Goal: Transaction & Acquisition: Purchase product/service

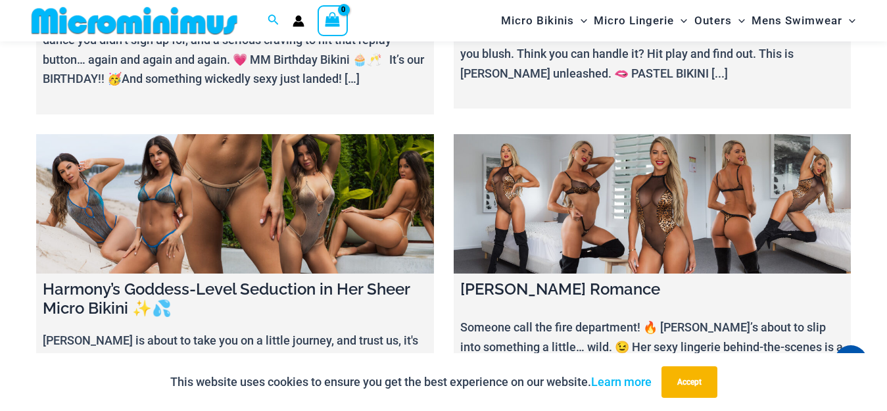
scroll to position [323, 0]
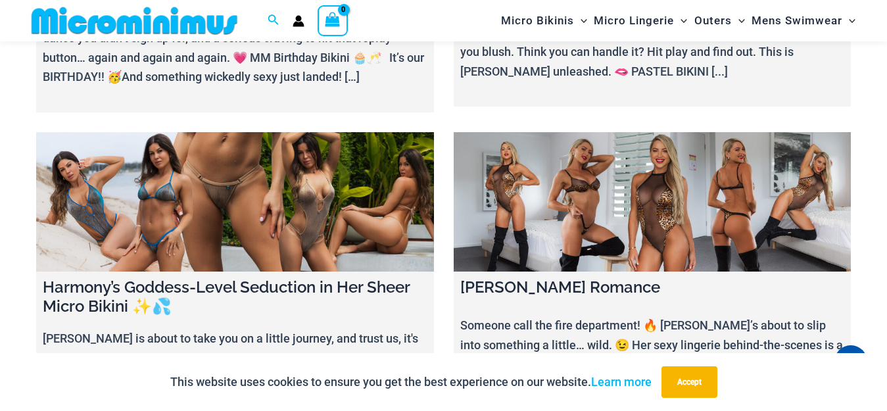
click at [669, 306] on div "Ilana Savage Romance Someone call the fire department! 🔥 Ilana’s about to slip …" at bounding box center [653, 356] width 398 height 168
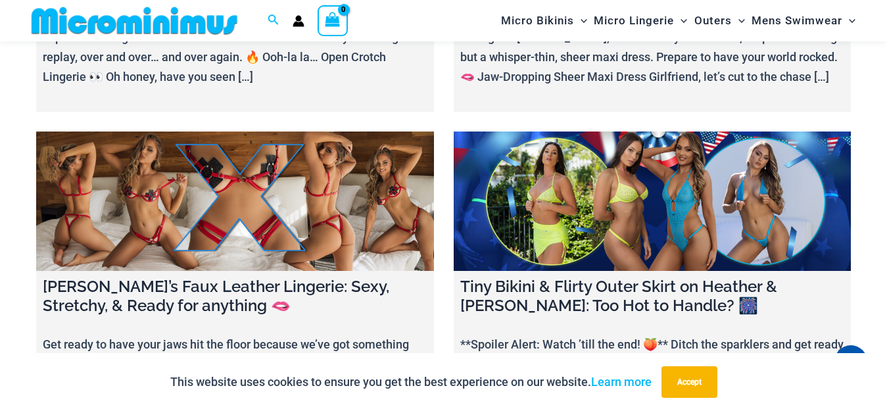
scroll to position [1718, 0]
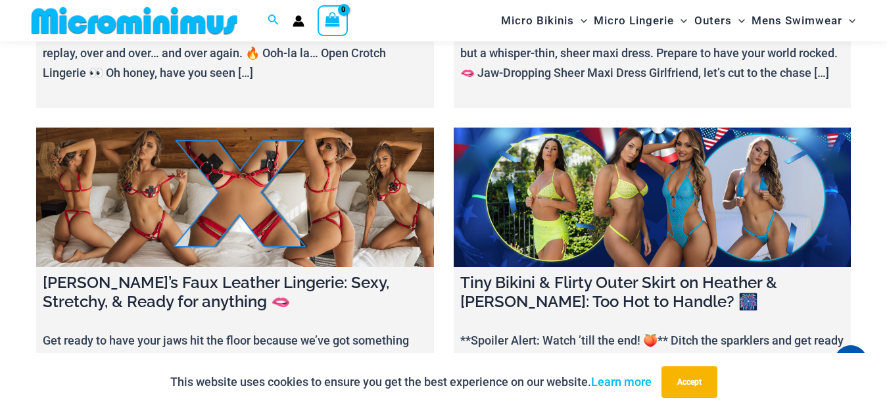
click at [699, 300] on div "Tiny Bikini & Flirty Outer Skirt on Heather & Jadey: Too Hot to Handle? 🎆 **Spo…" at bounding box center [653, 360] width 398 height 187
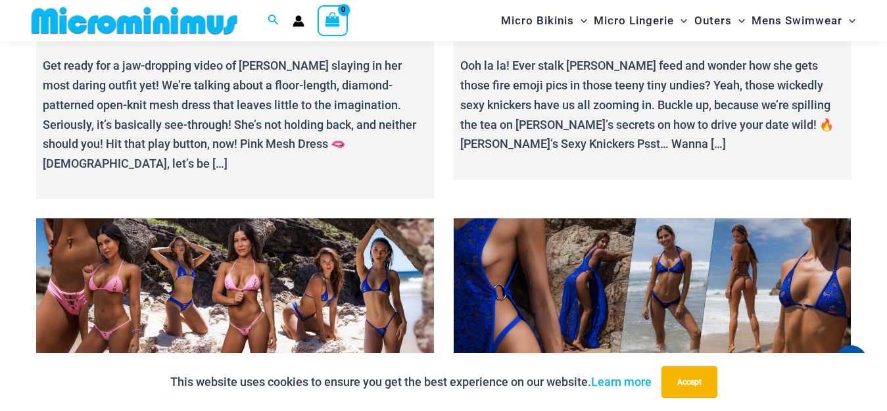
scroll to position [2704, 0]
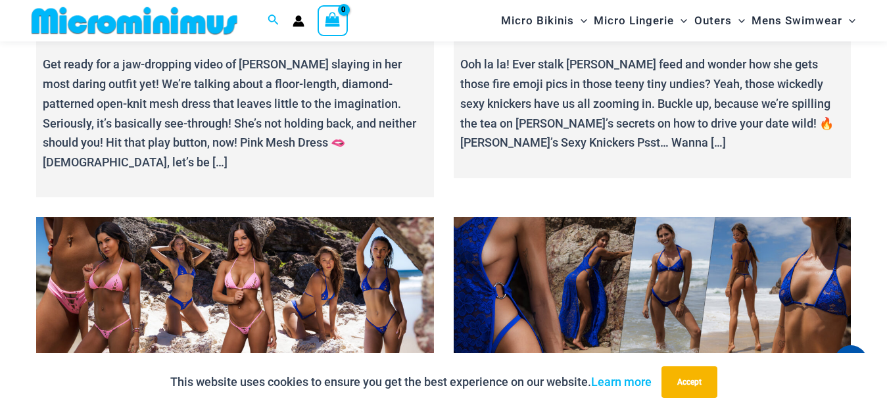
click at [105, 260] on link at bounding box center [235, 286] width 398 height 139
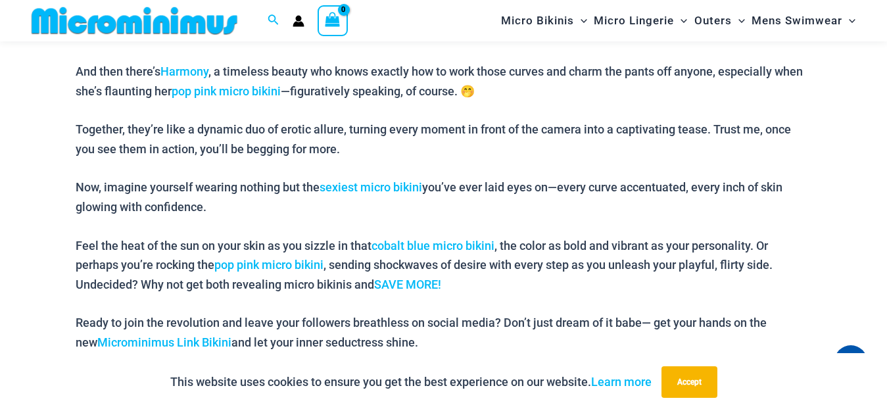
scroll to position [796, 0]
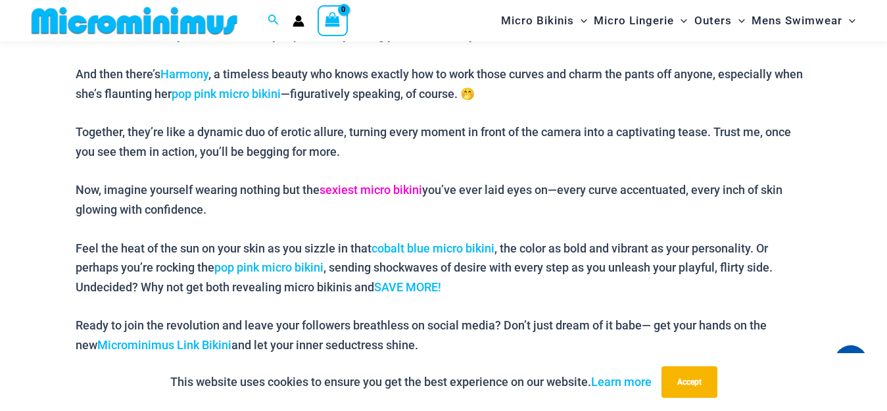
click at [386, 189] on link "sexiest micro bikini" at bounding box center [371, 190] width 103 height 14
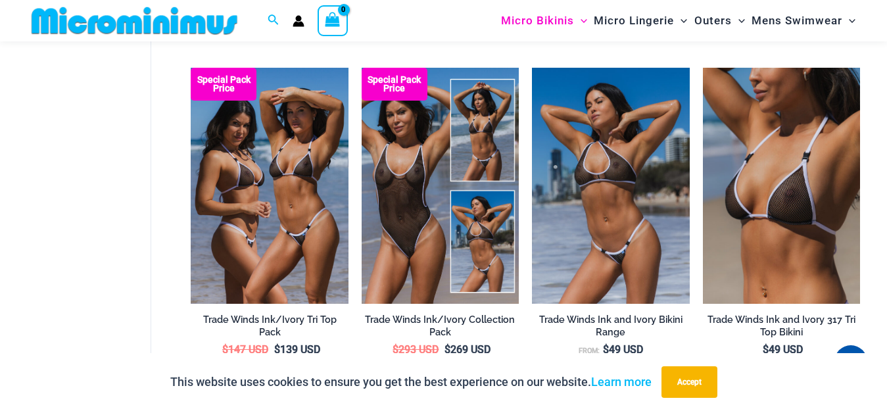
scroll to position [425, 0]
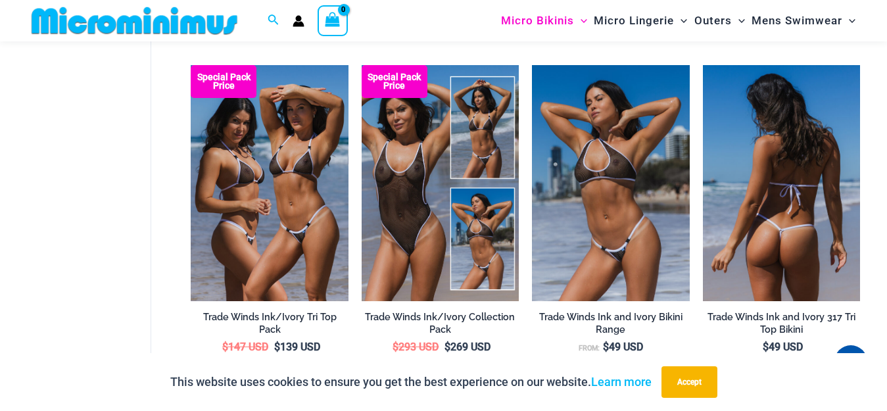
click at [703, 280] on img at bounding box center [781, 183] width 157 height 236
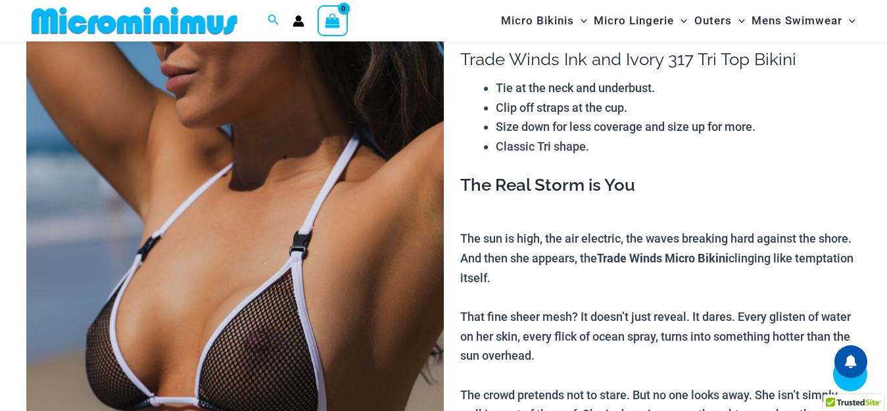
scroll to position [539, 0]
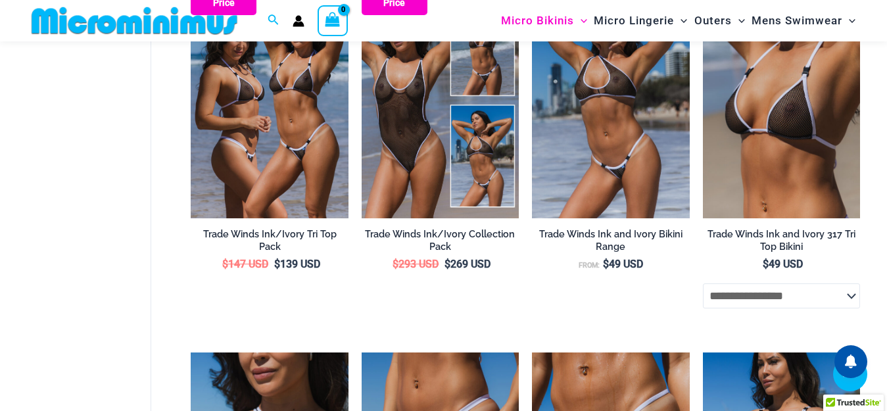
scroll to position [830, 0]
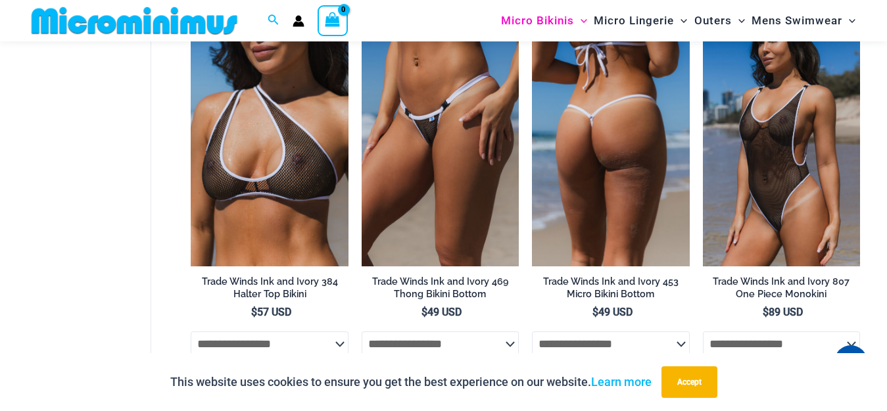
click at [592, 148] on img at bounding box center [610, 148] width 157 height 236
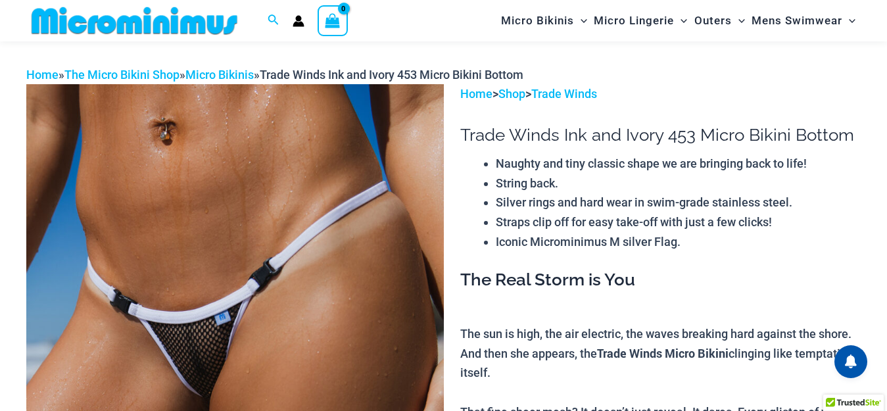
scroll to position [20, 0]
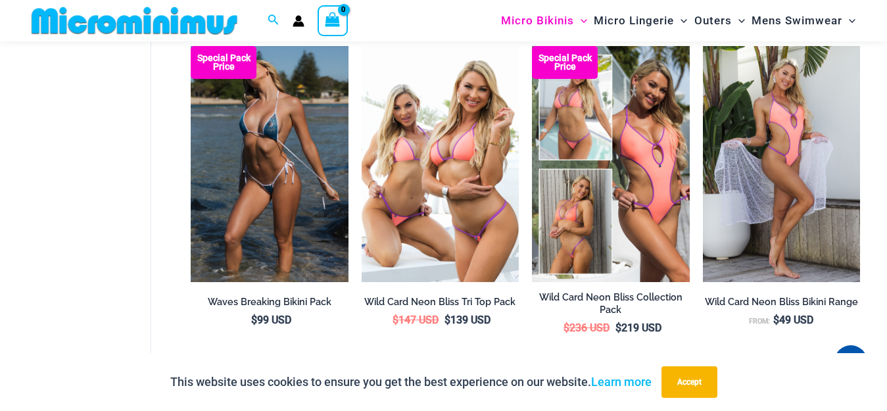
scroll to position [1926, 0]
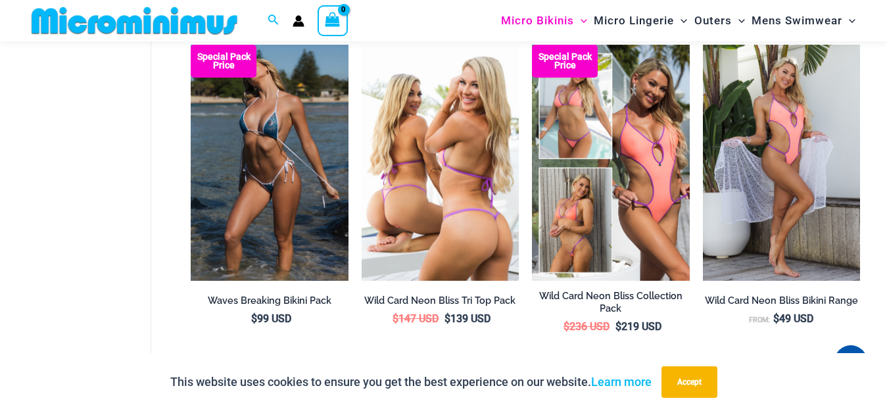
click at [470, 243] on img at bounding box center [440, 163] width 157 height 236
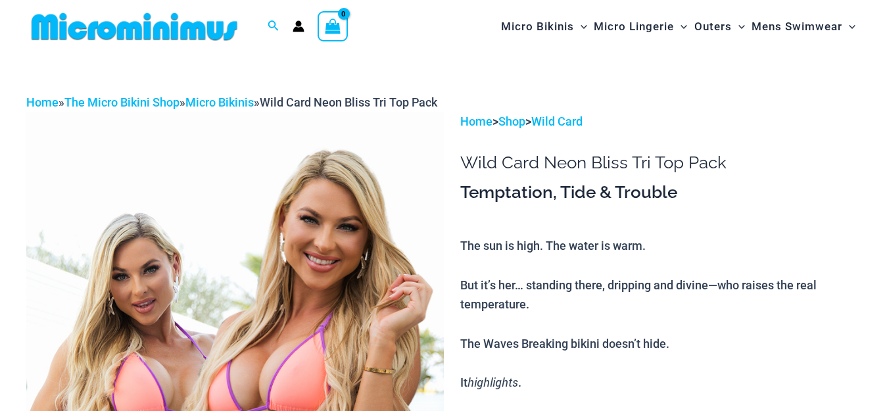
scroll to position [98, 0]
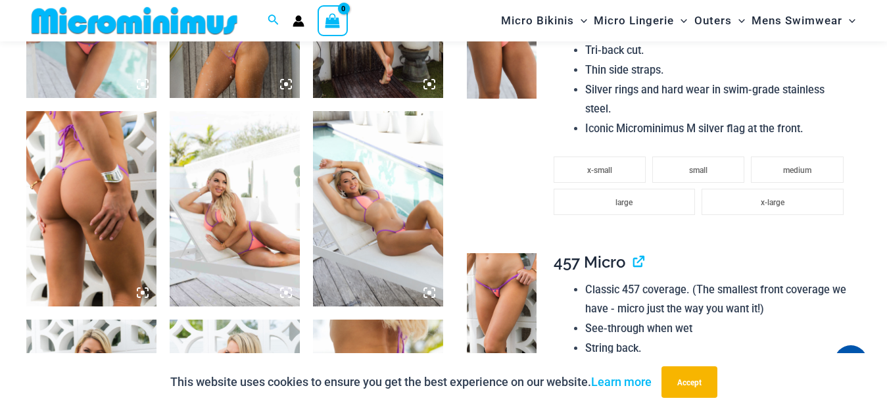
scroll to position [1067, 0]
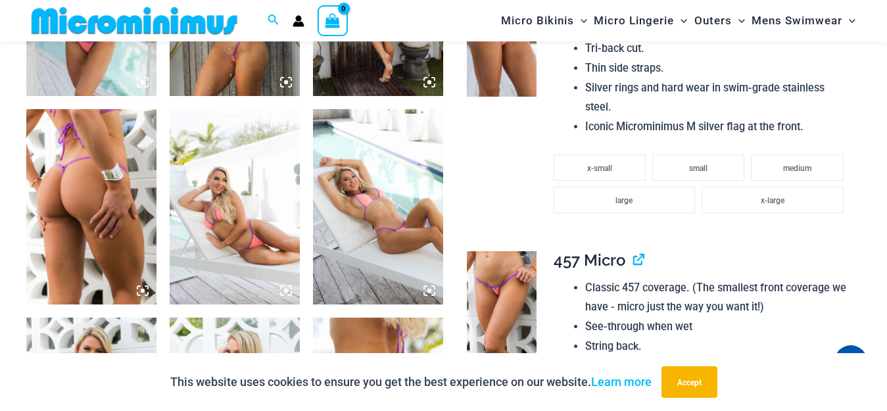
click at [624, 292] on li "Classic 457 coverage. (The smallest front coverage we have - micro just the way…" at bounding box center [717, 297] width 265 height 39
click at [512, 308] on img at bounding box center [502, 303] width 70 height 104
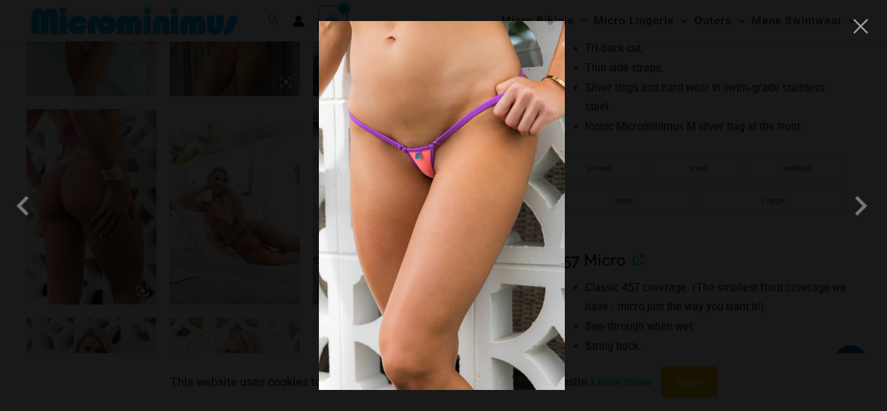
scroll to position [1071, 0]
click at [846, 205] on span at bounding box center [860, 205] width 39 height 39
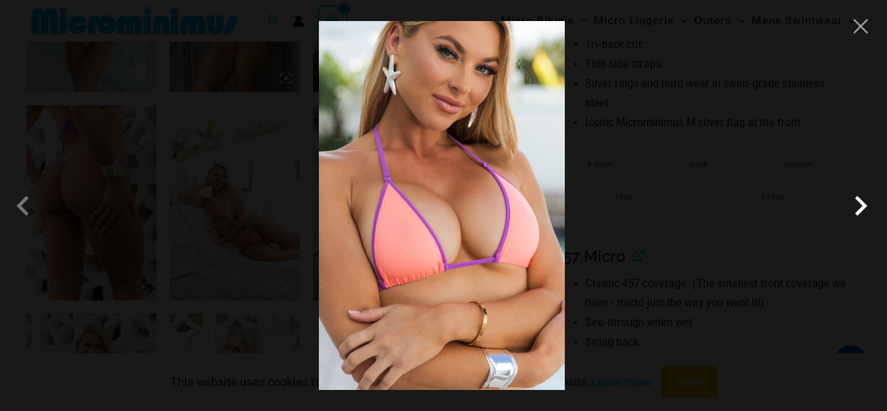
click at [858, 208] on span at bounding box center [860, 205] width 39 height 39
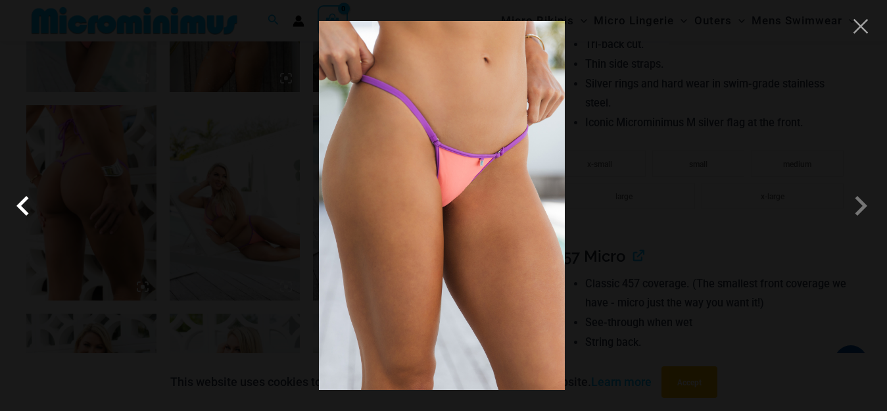
click at [26, 205] on span at bounding box center [26, 205] width 39 height 39
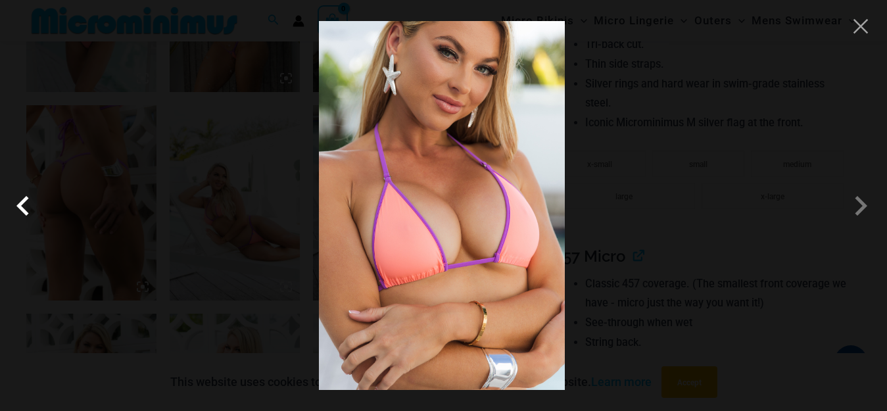
click at [22, 205] on span at bounding box center [26, 205] width 39 height 39
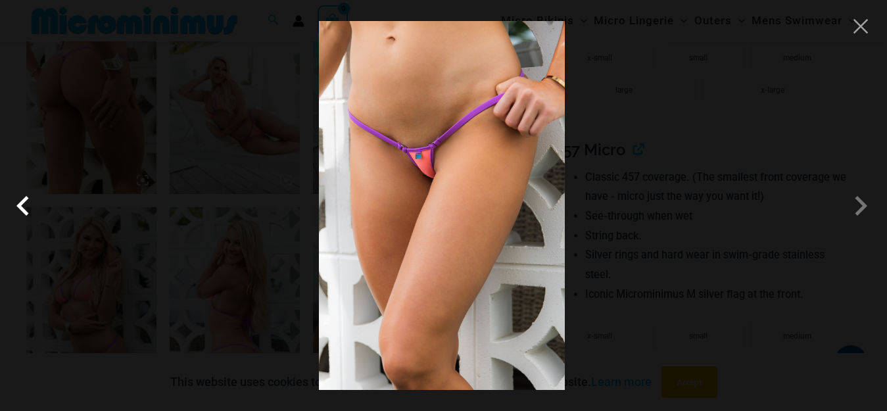
scroll to position [1202, 0]
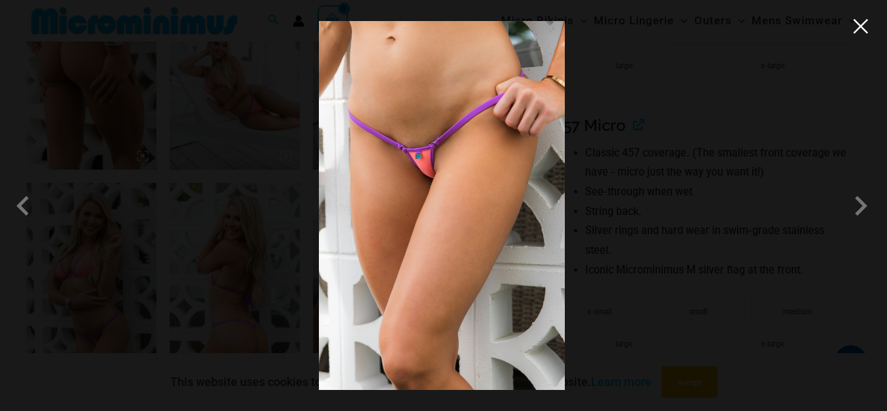
click at [858, 24] on button "Close" at bounding box center [861, 26] width 20 height 20
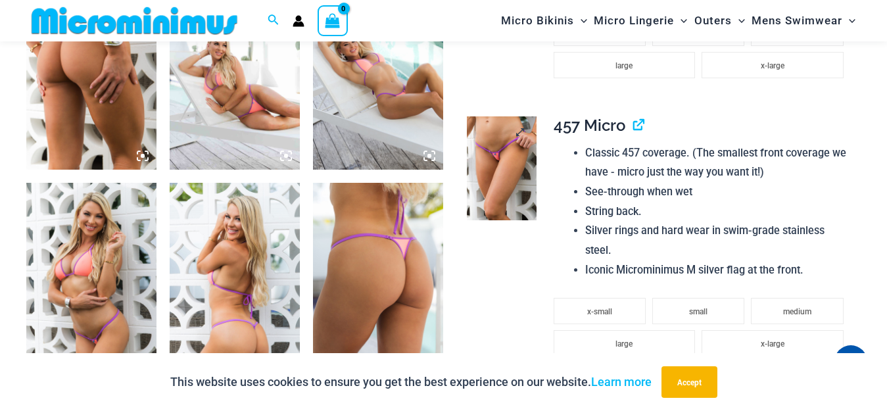
click at [510, 162] on img at bounding box center [502, 168] width 70 height 104
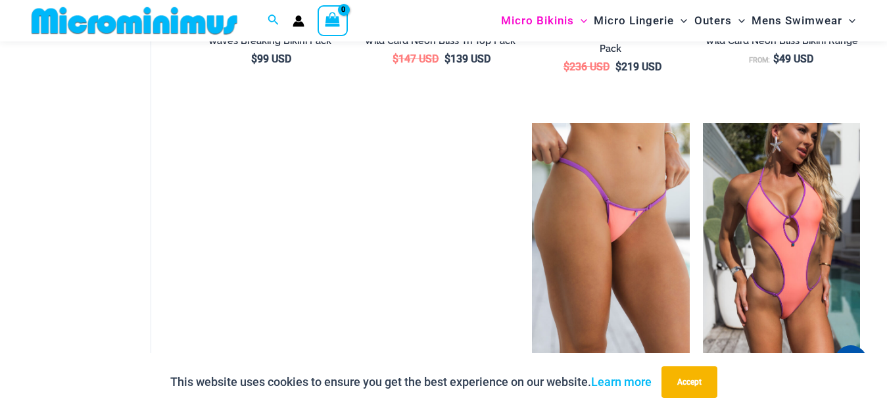
scroll to position [2190, 0]
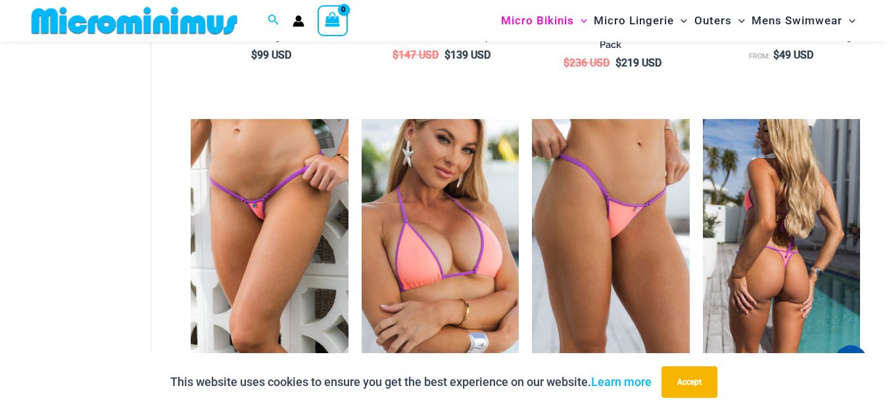
click at [840, 317] on img at bounding box center [781, 237] width 157 height 236
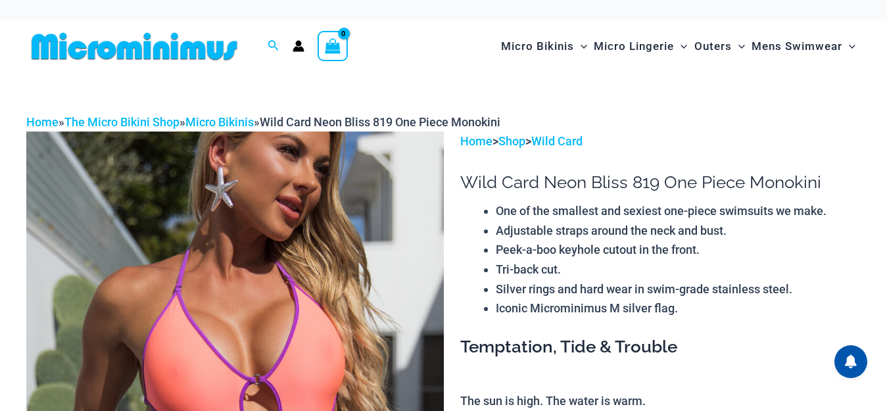
scroll to position [128, 0]
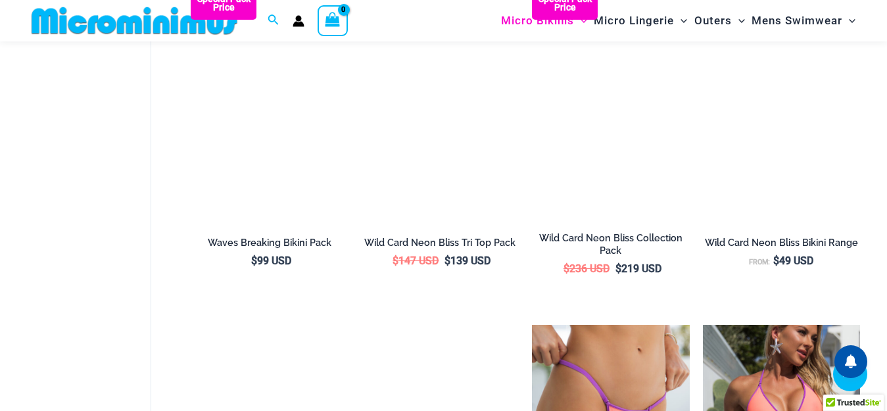
scroll to position [2229, 0]
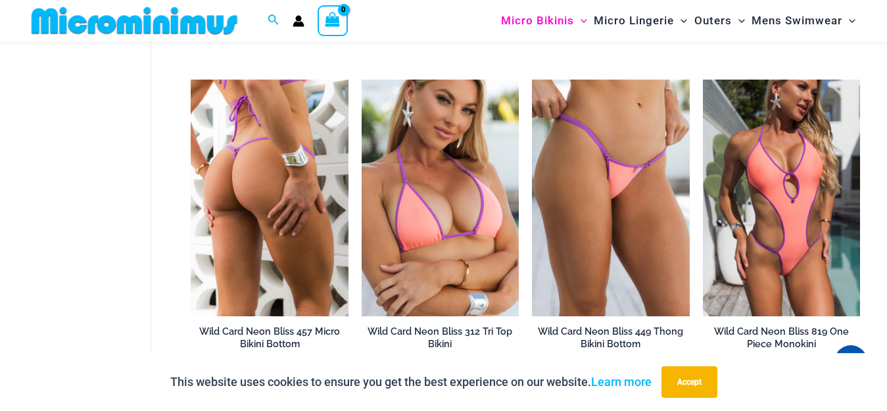
click at [275, 228] on img at bounding box center [269, 198] width 157 height 236
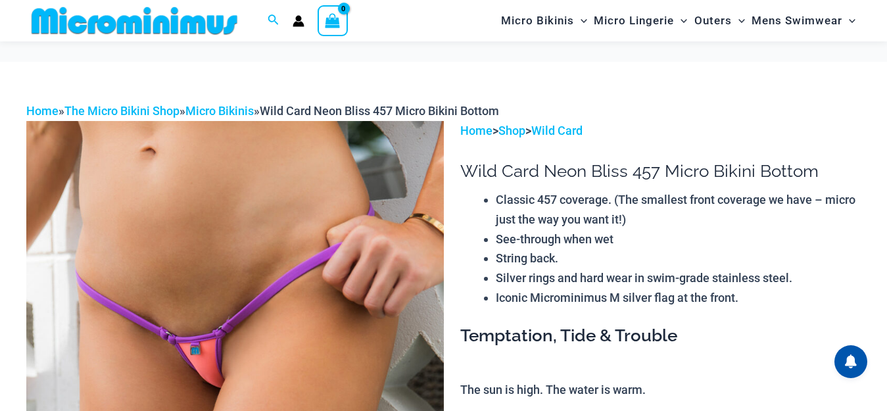
scroll to position [43, 0]
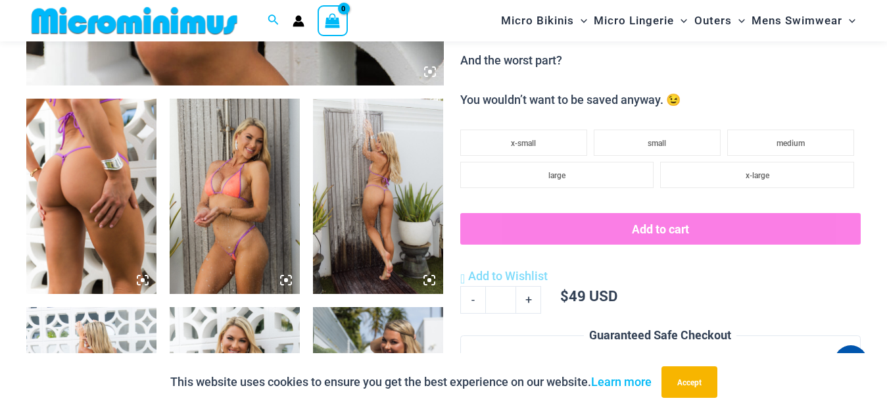
scroll to position [669, 0]
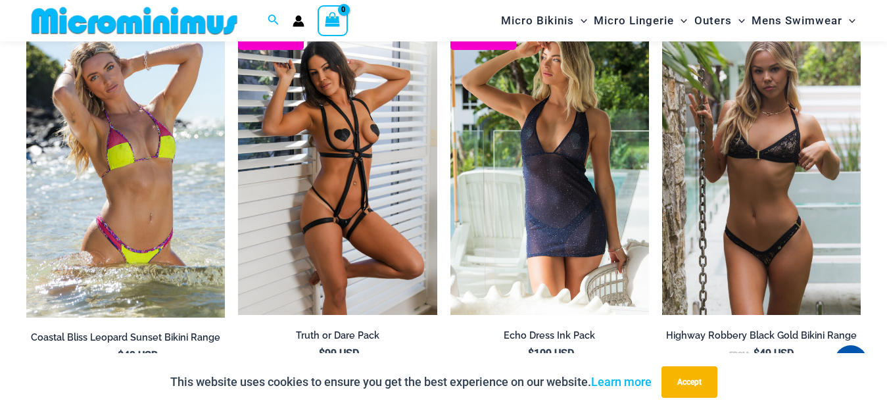
scroll to position [1481, 0]
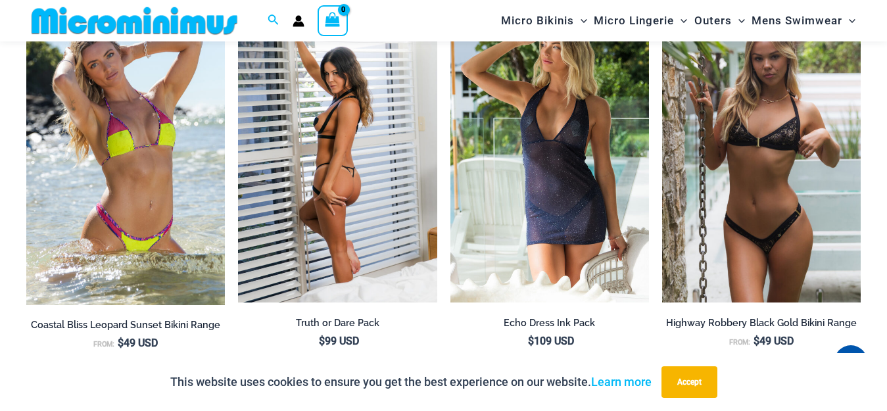
click at [355, 218] on img at bounding box center [337, 154] width 199 height 298
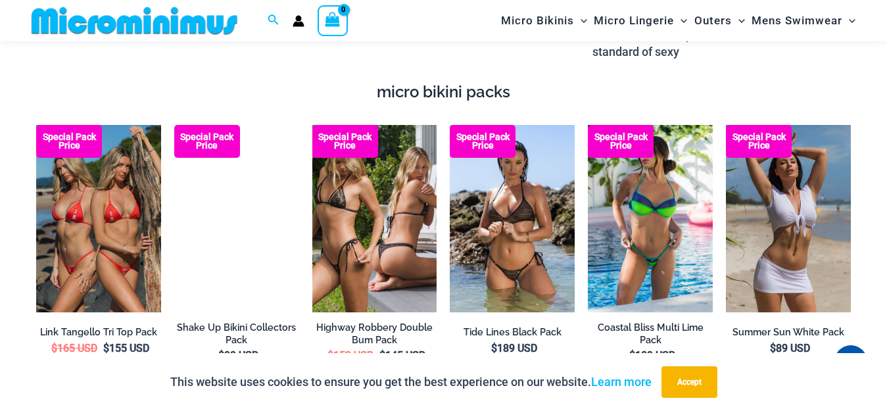
scroll to position [2137, 0]
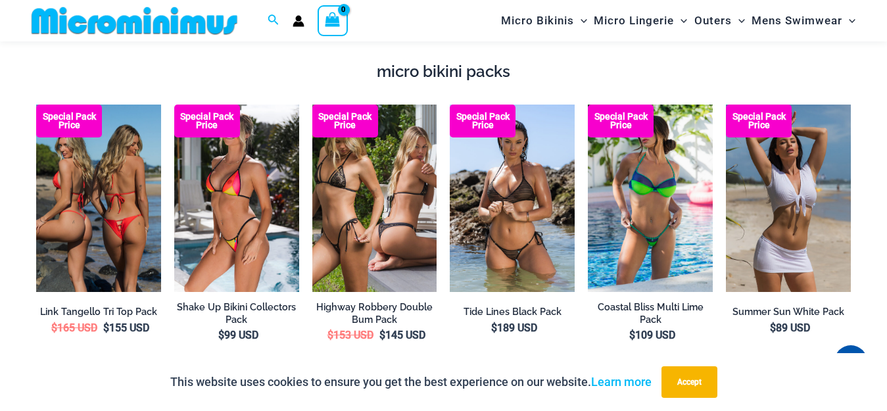
click at [115, 235] on img at bounding box center [98, 198] width 125 height 187
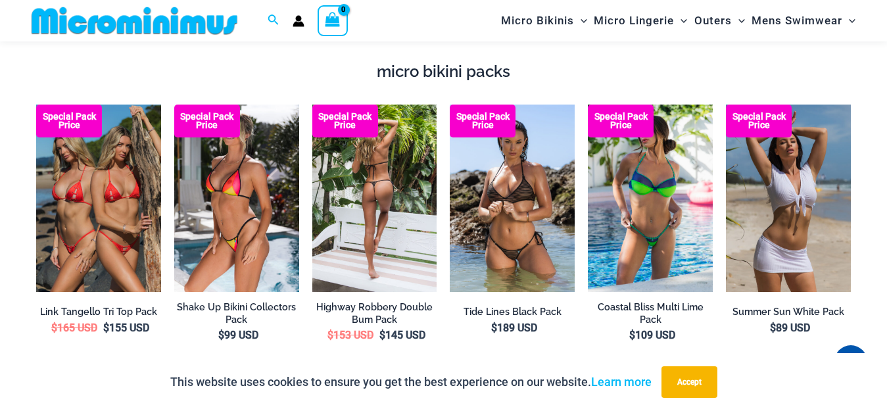
click at [373, 218] on img at bounding box center [374, 198] width 125 height 187
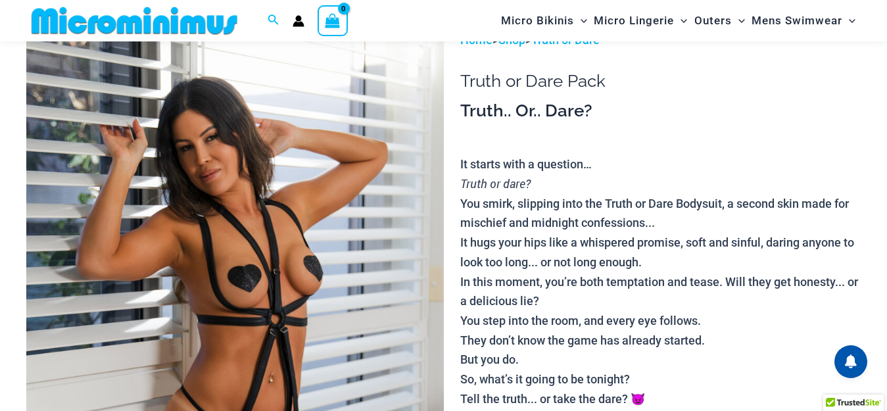
scroll to position [192, 0]
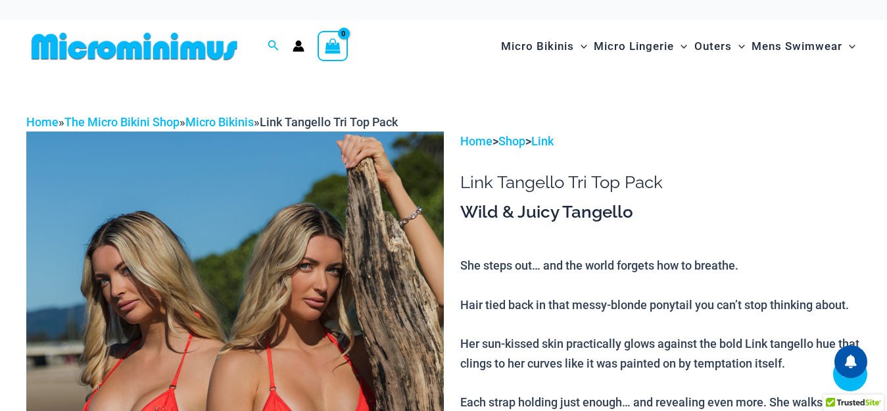
scroll to position [308, 0]
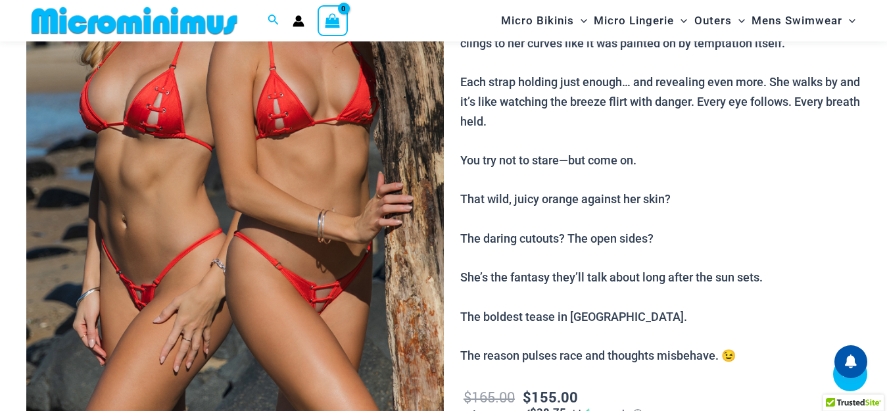
click at [335, 321] on img at bounding box center [235, 124] width 418 height 626
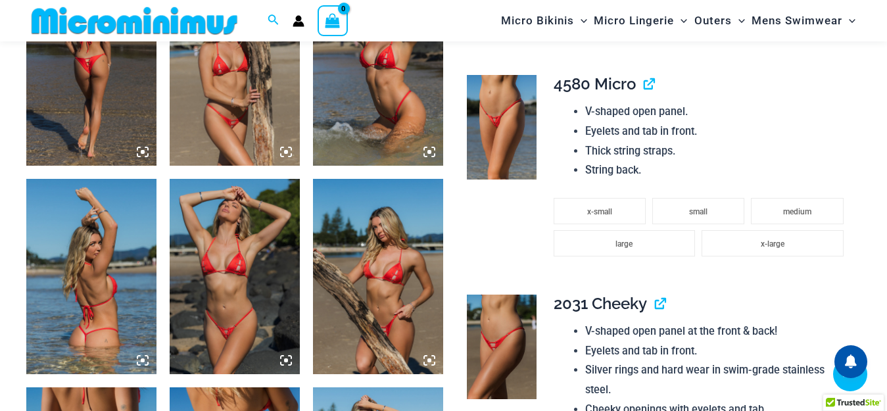
scroll to position [1051, 0]
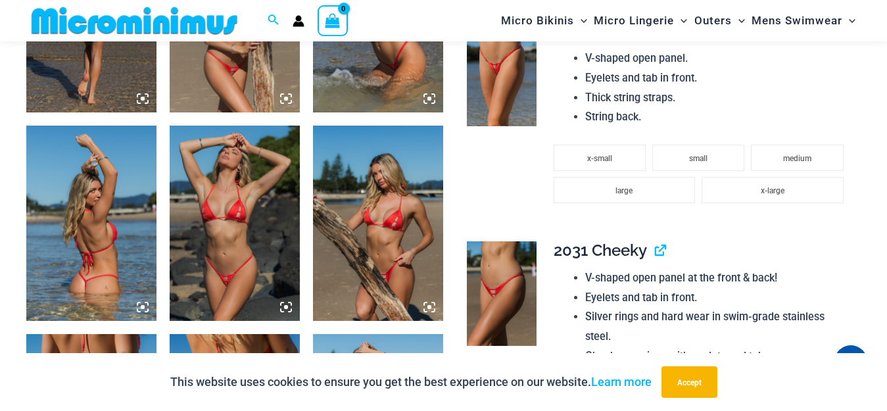
click at [238, 283] on img at bounding box center [235, 223] width 130 height 195
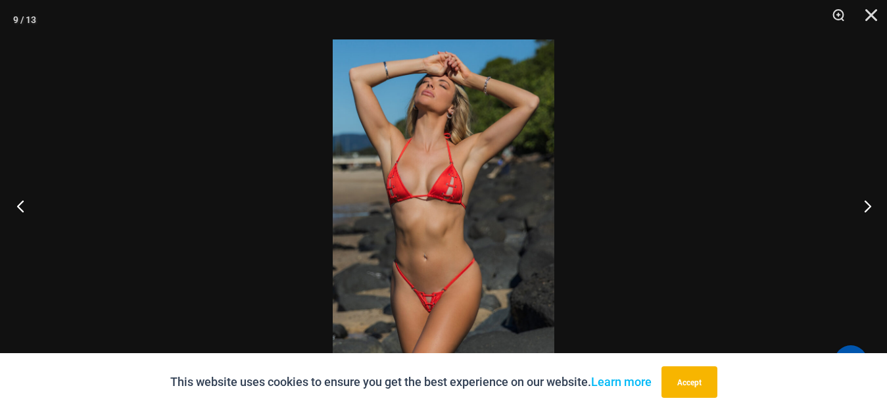
click at [27, 206] on button "Previous" at bounding box center [24, 206] width 49 height 66
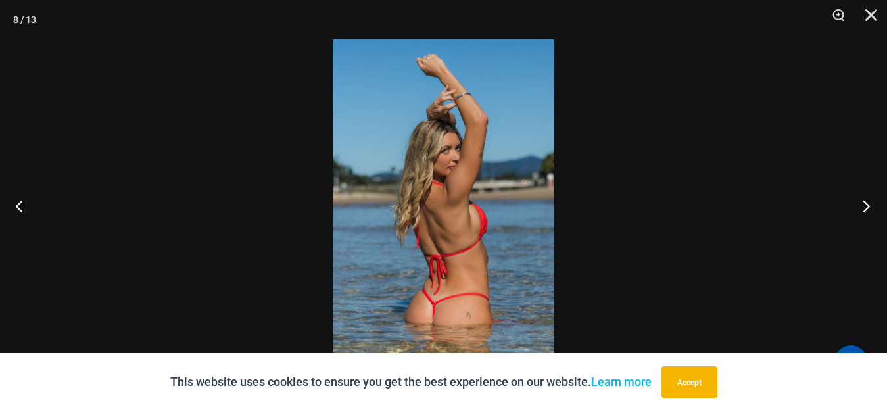
click at [865, 206] on button "Next" at bounding box center [862, 206] width 49 height 66
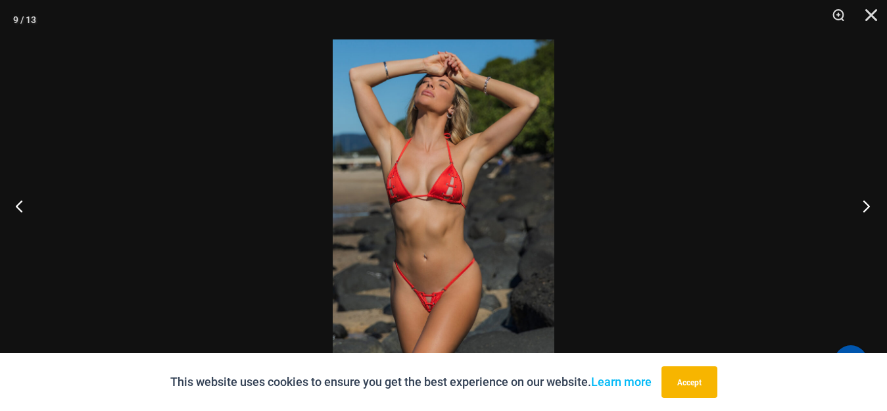
click at [867, 206] on button "Next" at bounding box center [862, 206] width 49 height 66
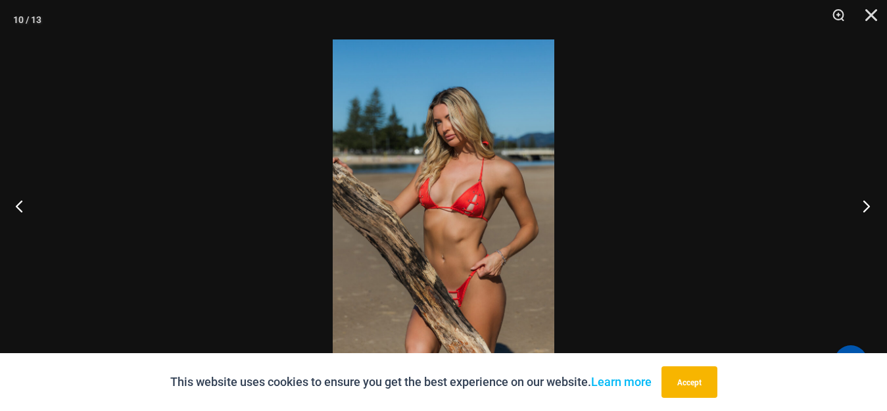
click at [865, 208] on button "Next" at bounding box center [862, 206] width 49 height 66
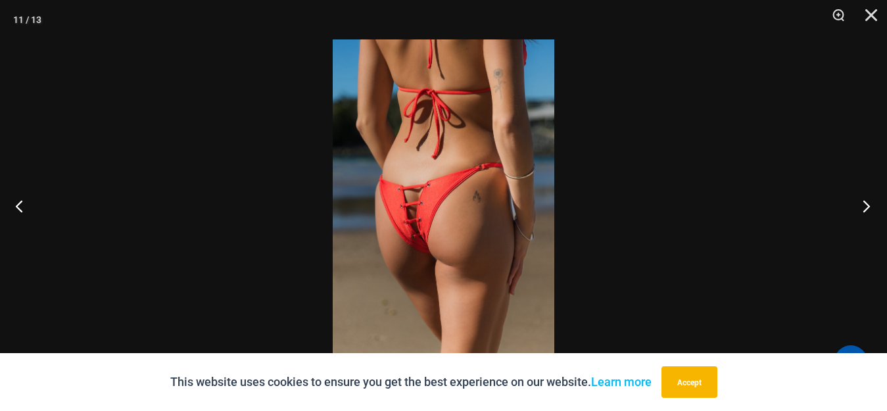
click at [863, 204] on button "Next" at bounding box center [862, 206] width 49 height 66
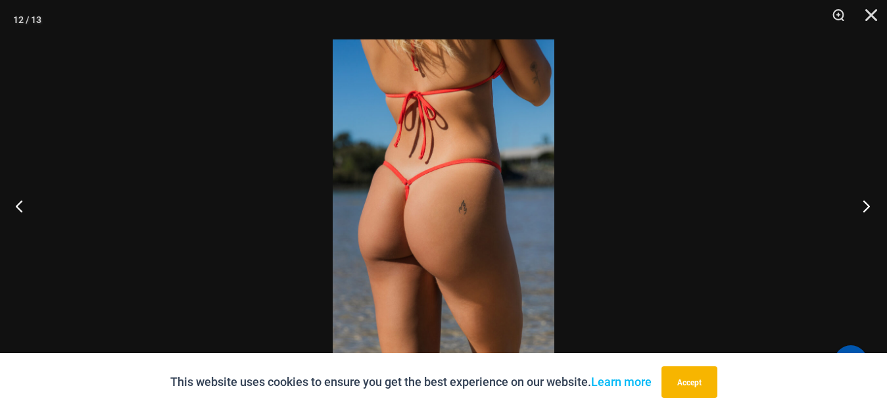
click at [861, 206] on button "Next" at bounding box center [862, 206] width 49 height 66
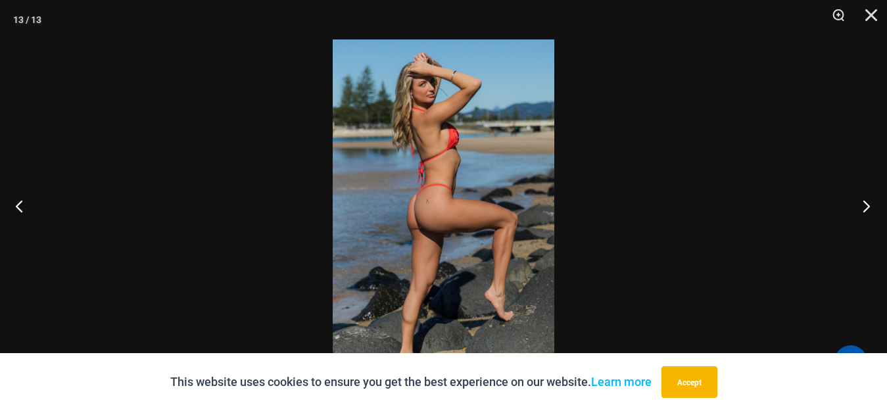
click at [865, 208] on button "Next" at bounding box center [862, 206] width 49 height 66
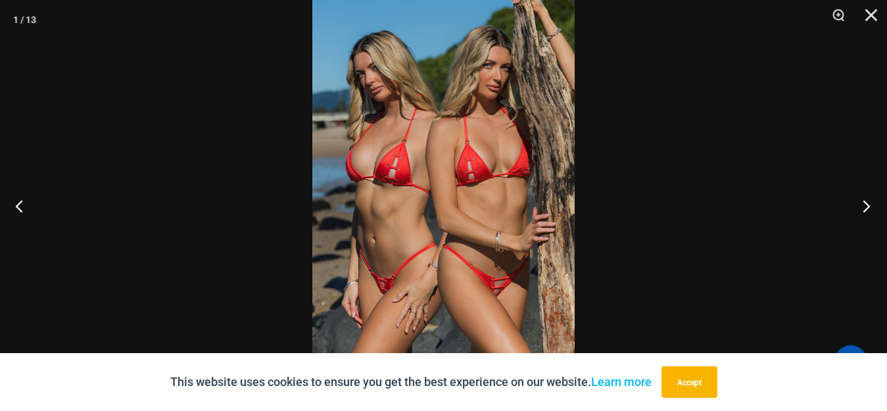
click at [862, 205] on button "Next" at bounding box center [862, 206] width 49 height 66
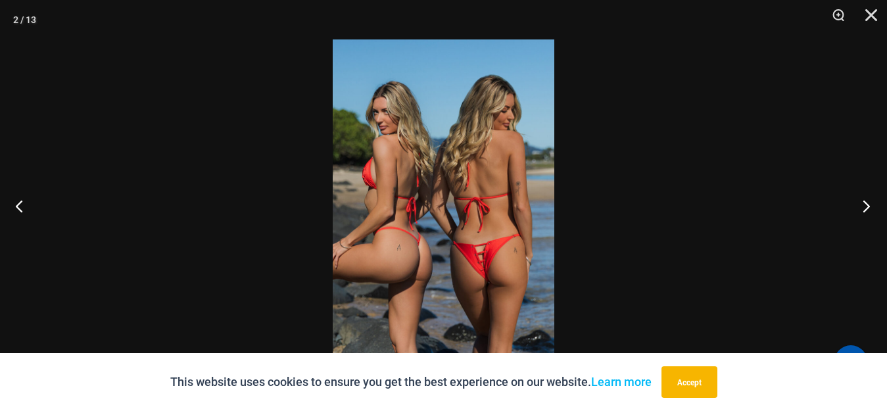
click at [865, 206] on button "Next" at bounding box center [862, 206] width 49 height 66
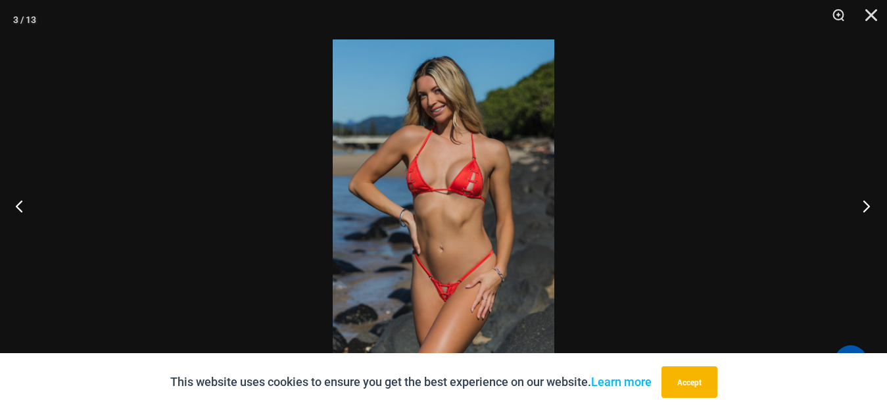
click at [862, 203] on button "Next" at bounding box center [862, 206] width 49 height 66
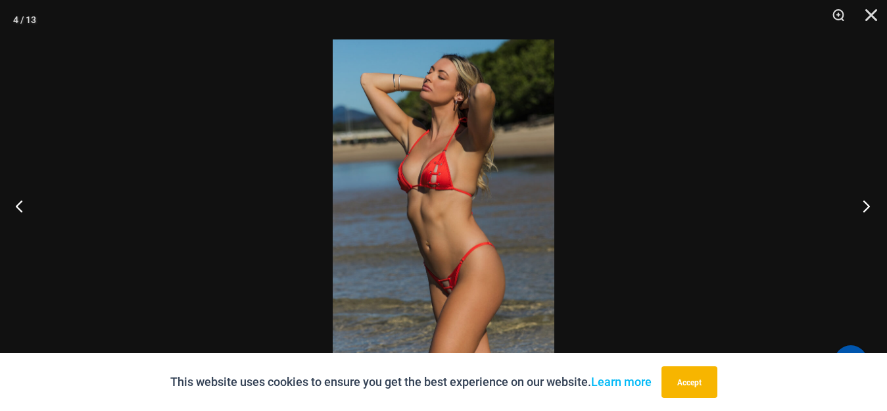
click at [864, 211] on button "Next" at bounding box center [862, 206] width 49 height 66
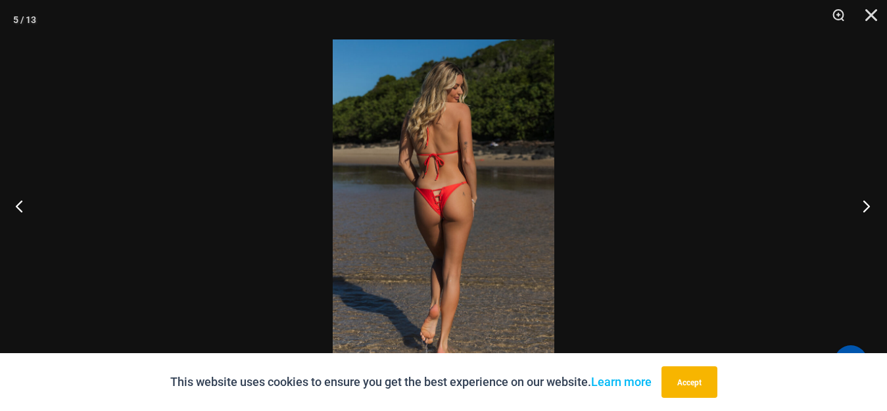
click at [864, 208] on button "Next" at bounding box center [862, 206] width 49 height 66
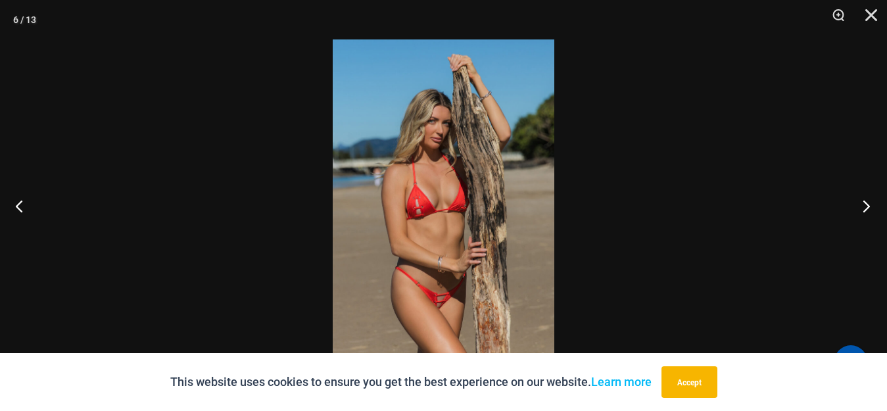
click at [865, 210] on button "Next" at bounding box center [862, 206] width 49 height 66
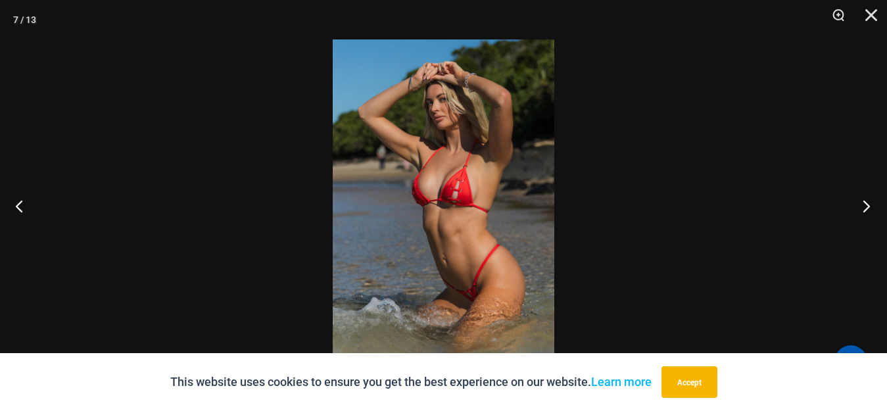
click at [865, 211] on button "Next" at bounding box center [862, 206] width 49 height 66
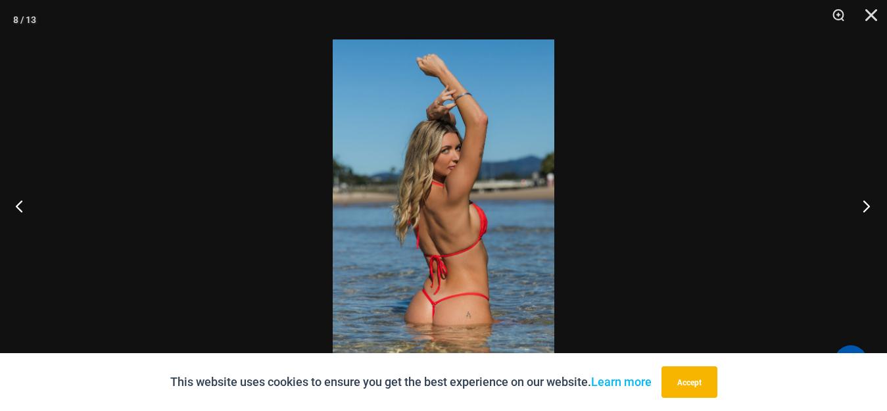
click at [867, 212] on button "Next" at bounding box center [862, 206] width 49 height 66
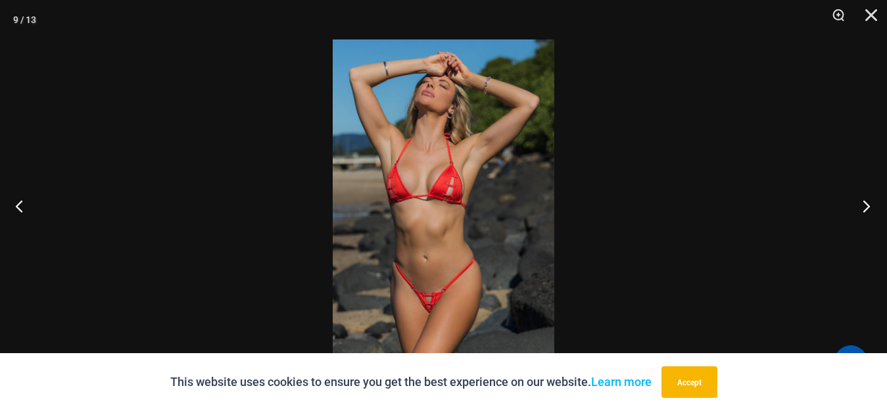
click at [871, 211] on button "Next" at bounding box center [862, 206] width 49 height 66
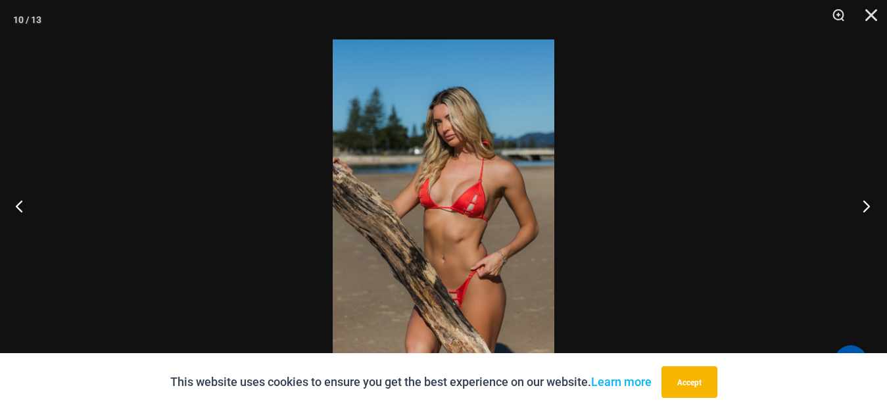
click at [865, 210] on button "Next" at bounding box center [862, 206] width 49 height 66
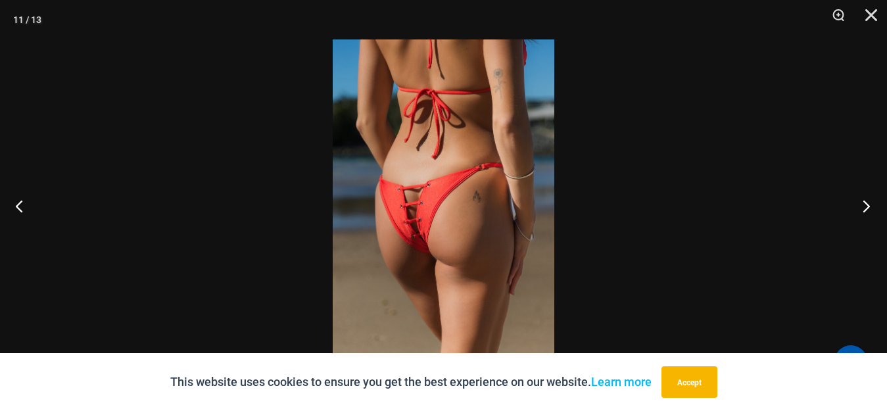
click at [848, 208] on button "Next" at bounding box center [862, 206] width 49 height 66
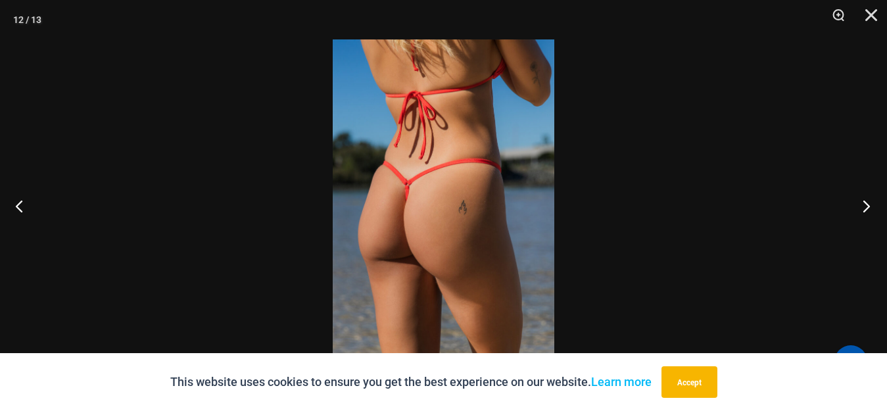
click at [862, 208] on button "Next" at bounding box center [862, 206] width 49 height 66
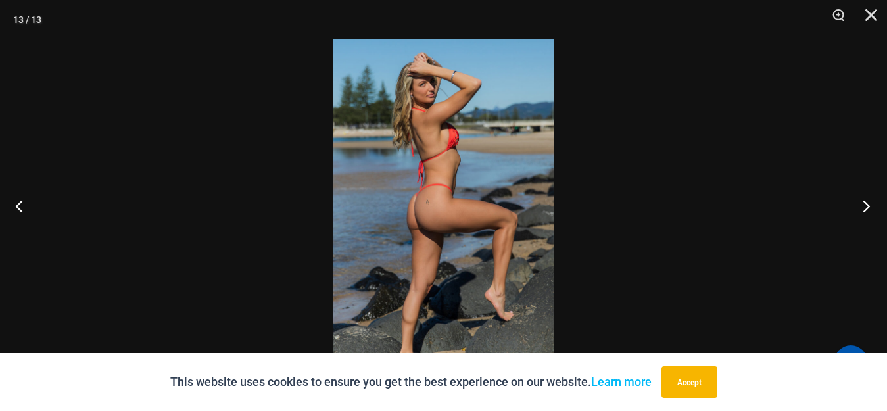
click at [869, 206] on button "Next" at bounding box center [862, 206] width 49 height 66
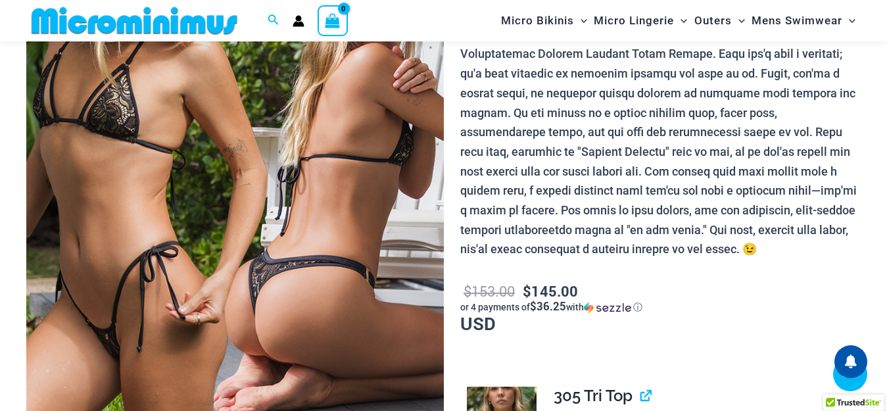
scroll to position [975, 0]
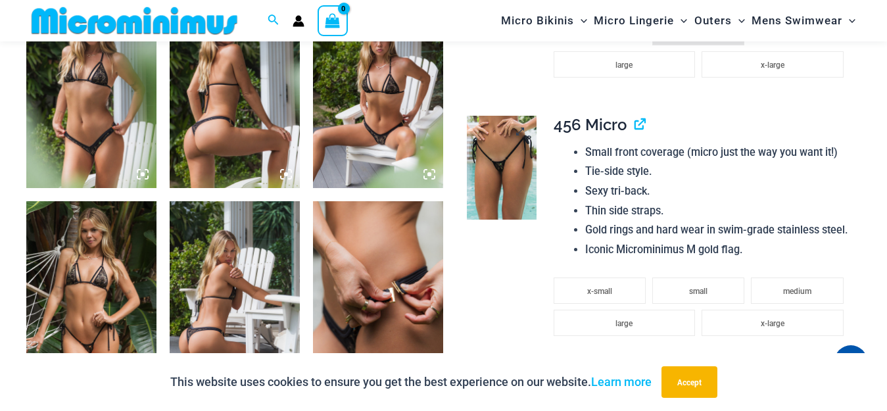
click at [496, 185] on img at bounding box center [502, 168] width 70 height 104
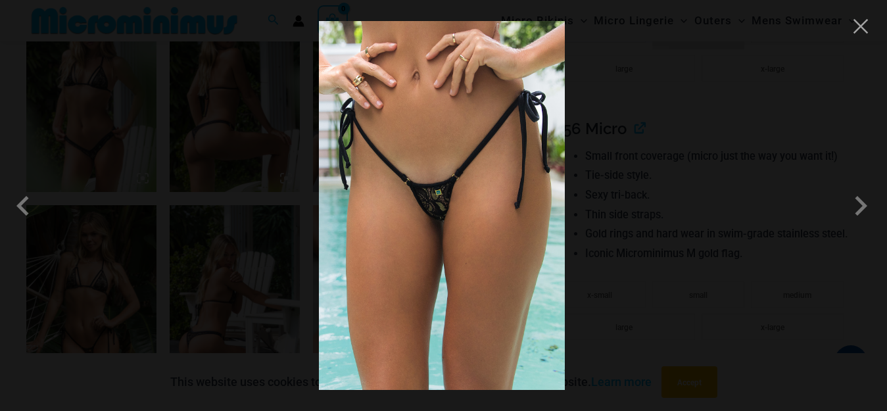
scroll to position [978, 0]
